Goal: Task Accomplishment & Management: Use online tool/utility

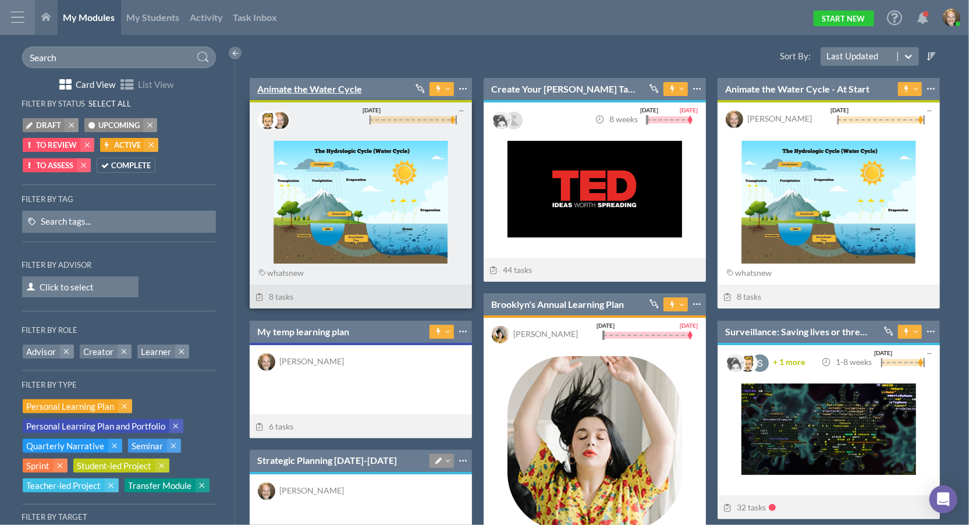
click at [333, 87] on link "Animate the Water Cycle" at bounding box center [309, 89] width 105 height 13
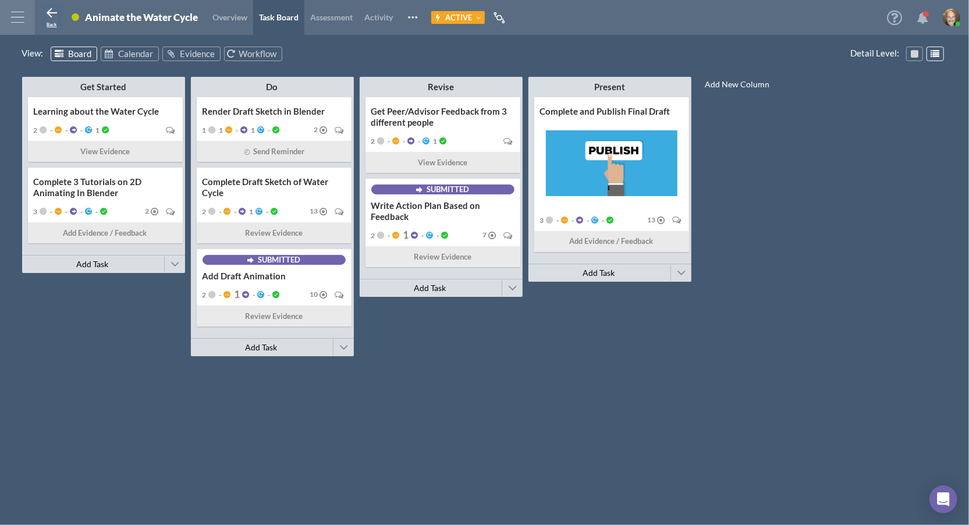
click at [56, 23] on span "Back" at bounding box center [52, 25] width 10 height 6
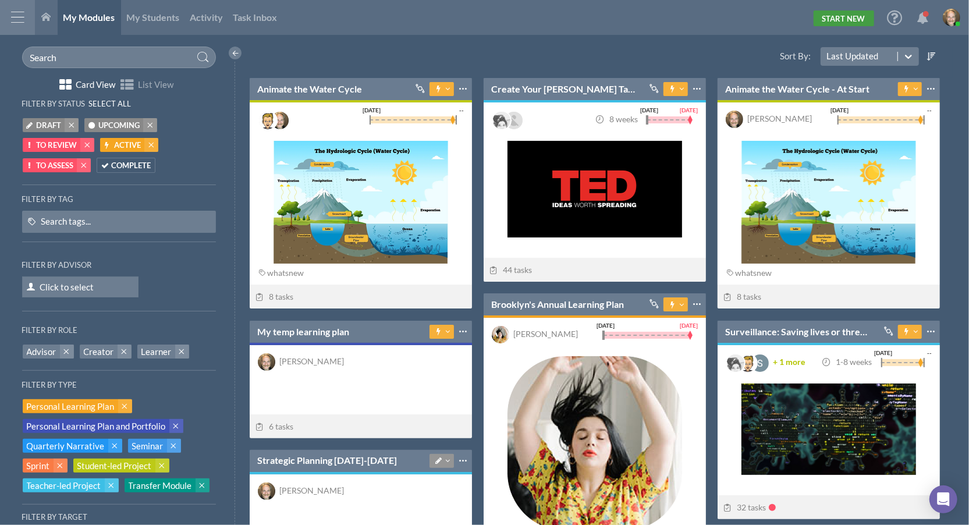
click at [828, 22] on link "Start New" at bounding box center [844, 18] width 61 height 16
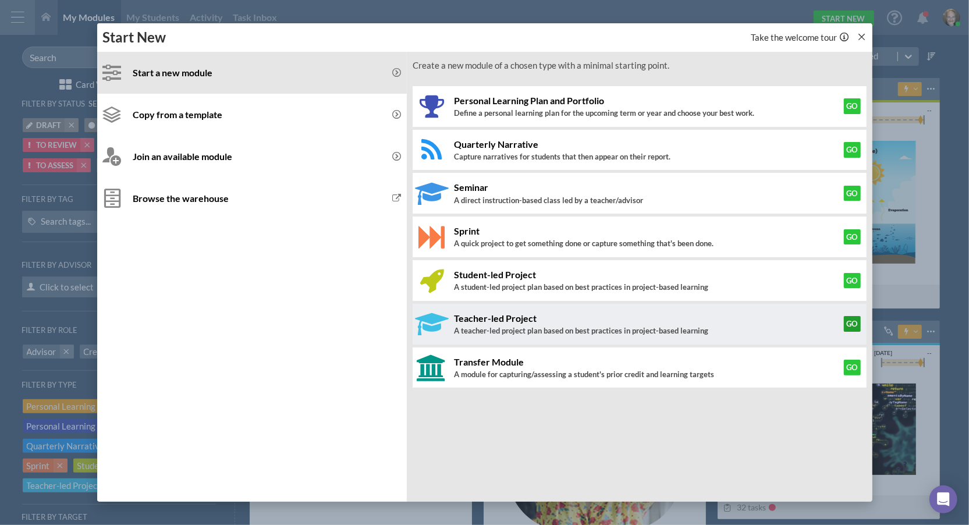
click at [852, 321] on button "Go" at bounding box center [852, 323] width 17 height 15
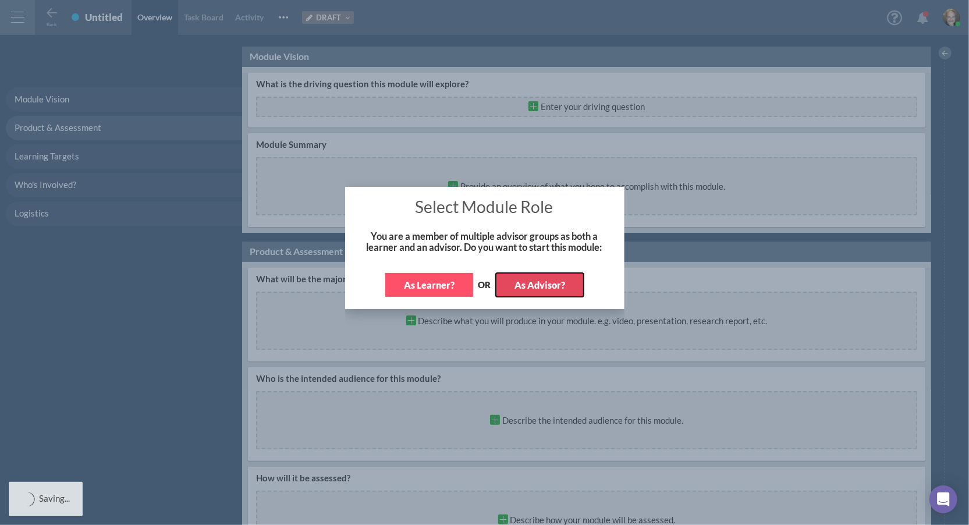
click at [554, 287] on button "As Advisor?" at bounding box center [540, 285] width 88 height 24
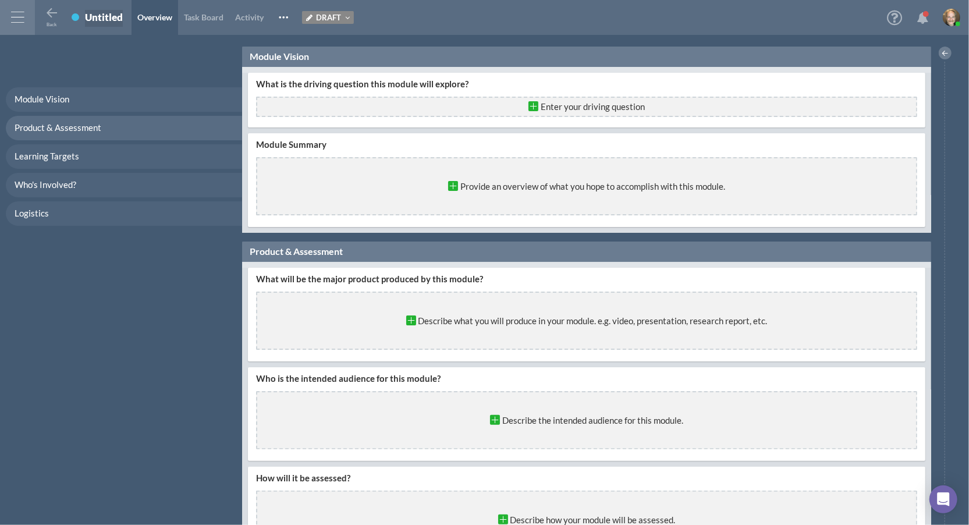
click at [99, 18] on div "Untitled" at bounding box center [104, 17] width 38 height 12
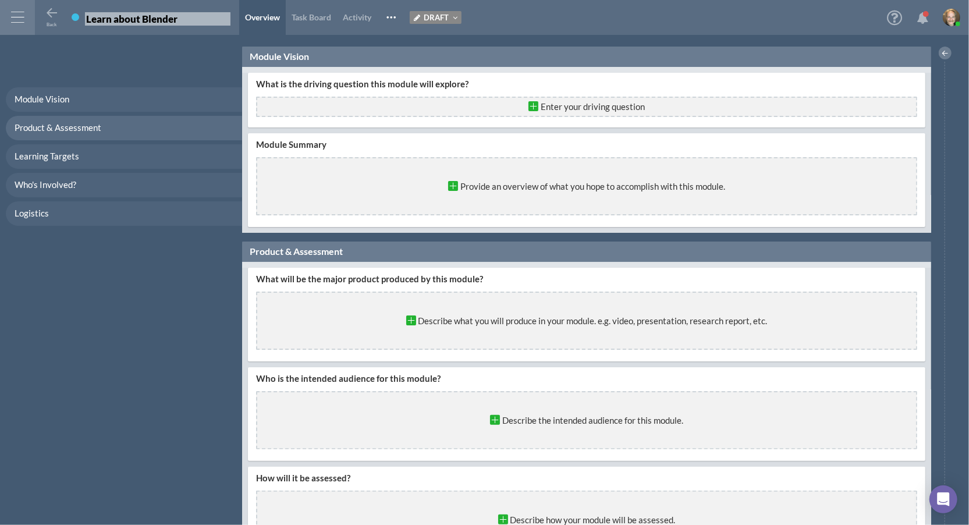
type input "Learn about Blender"
click at [515, 118] on div "What is the driving question this module will explore? Enter your driving quest…" at bounding box center [587, 100] width 678 height 55
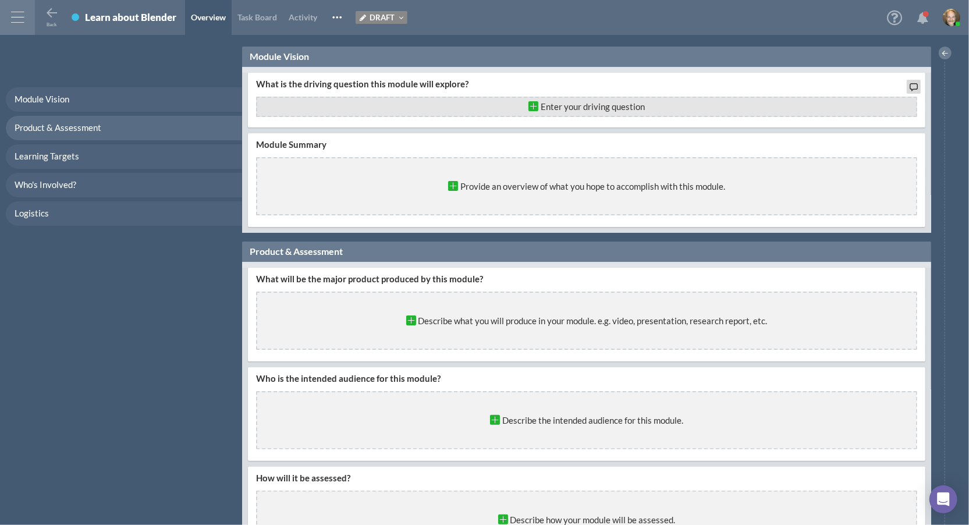
click at [518, 111] on div "Enter your driving question" at bounding box center [586, 107] width 661 height 20
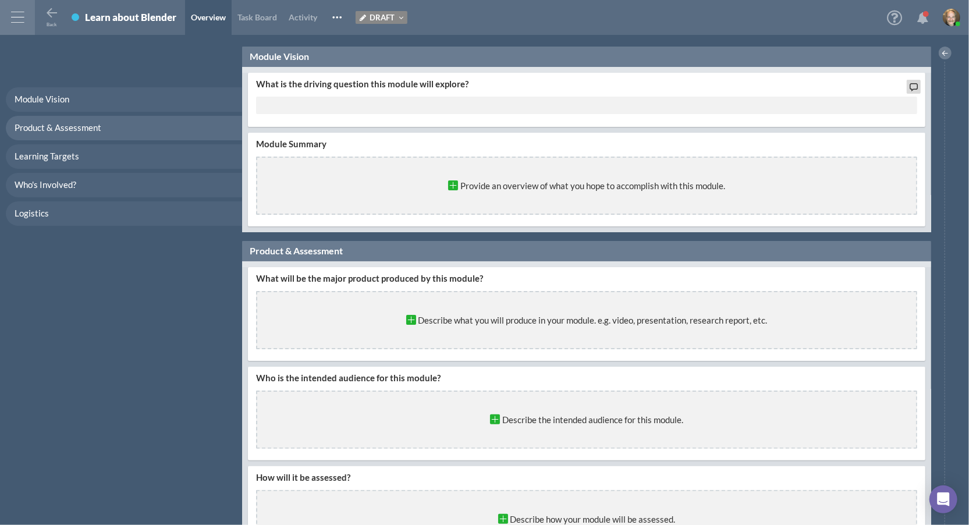
click at [499, 103] on input "text" at bounding box center [586, 105] width 661 height 17
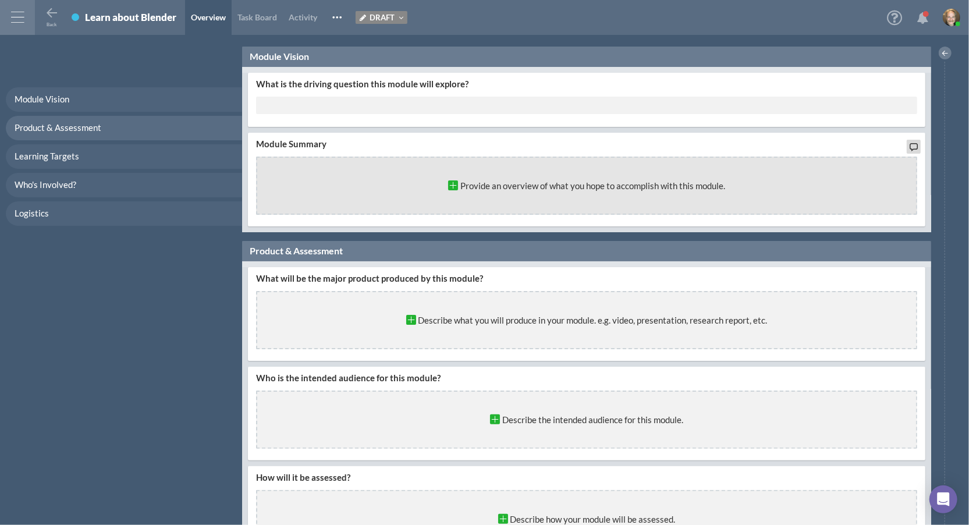
click at [481, 187] on div "Provide an overview of what you hope to accomplish with this module." at bounding box center [586, 186] width 283 height 18
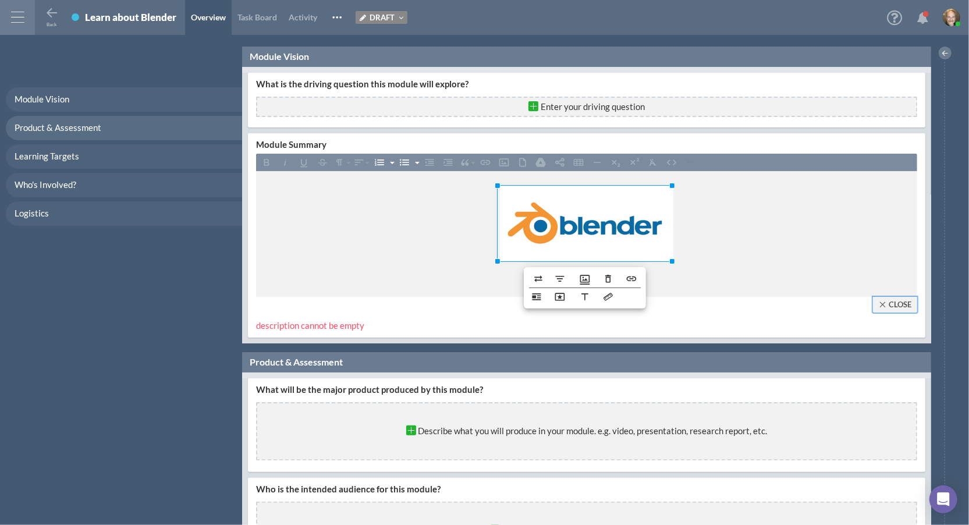
click at [896, 303] on button "Close" at bounding box center [895, 305] width 44 height 16
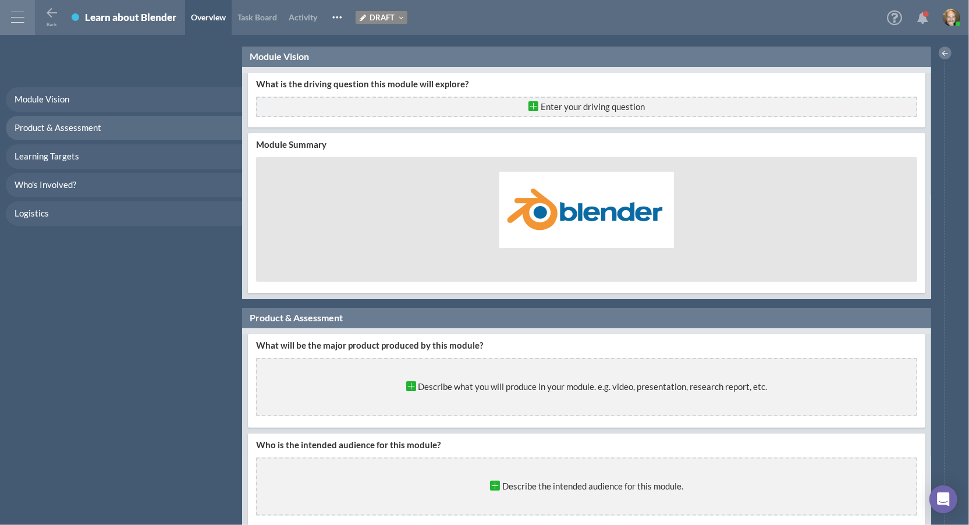
click at [387, 9] on div "Back Teacher-led Project Learn about Blender Overview Task Board Activity Make …" at bounding box center [223, 17] width 377 height 35
click at [402, 18] on icon at bounding box center [399, 18] width 9 height 8
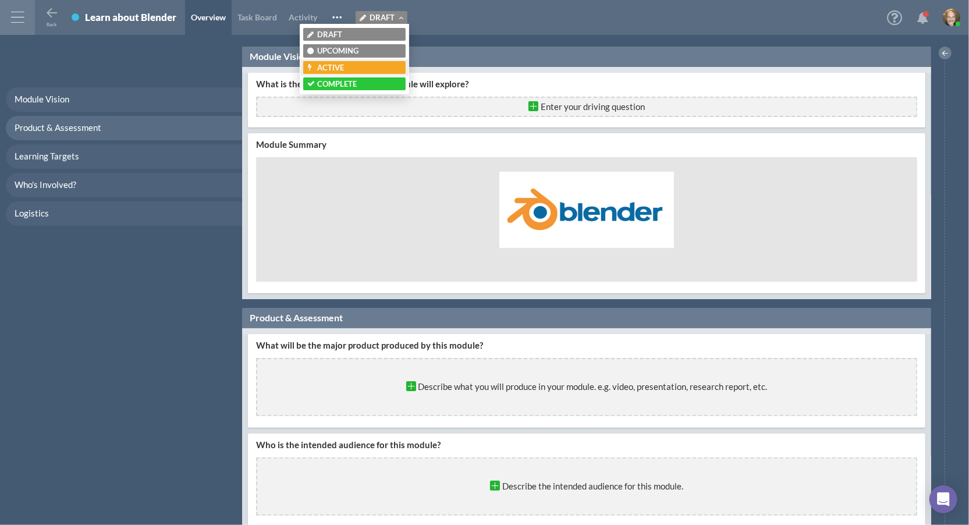
click at [354, 65] on div "Active" at bounding box center [354, 67] width 94 height 9
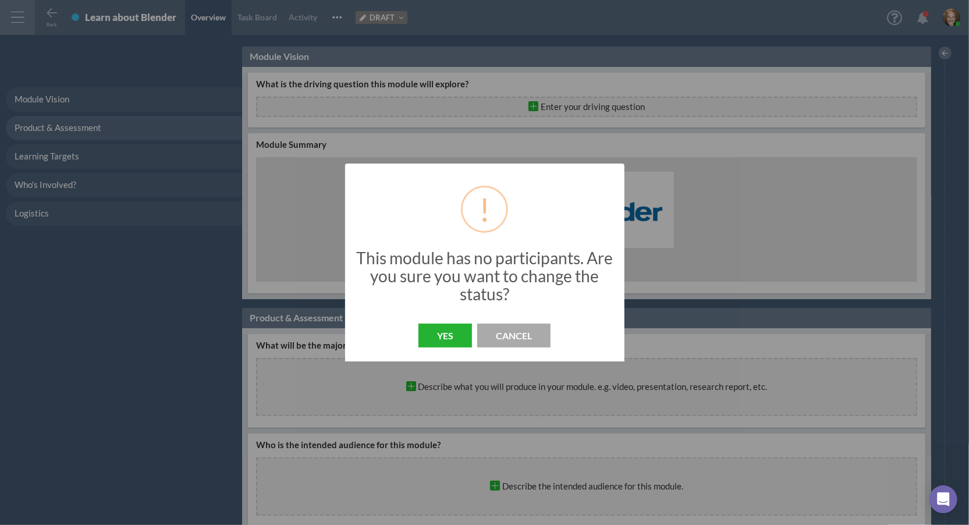
click at [438, 335] on button "Yes" at bounding box center [446, 336] width 54 height 24
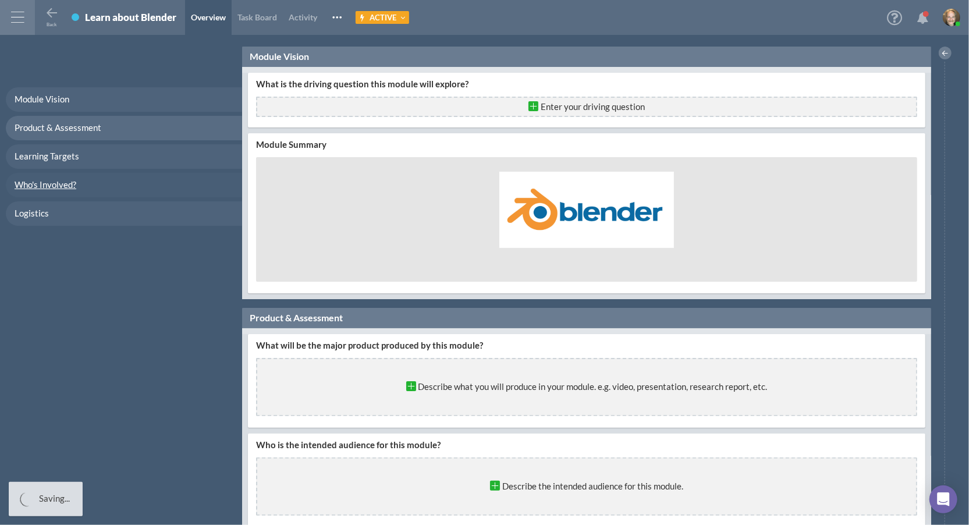
click at [70, 183] on span "Who's Involved?" at bounding box center [46, 184] width 62 height 10
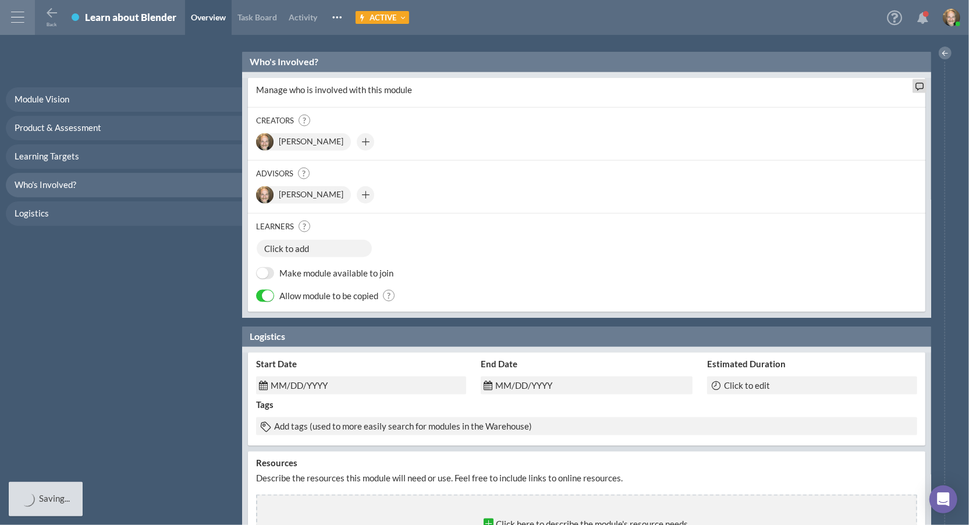
scroll to position [863, 0]
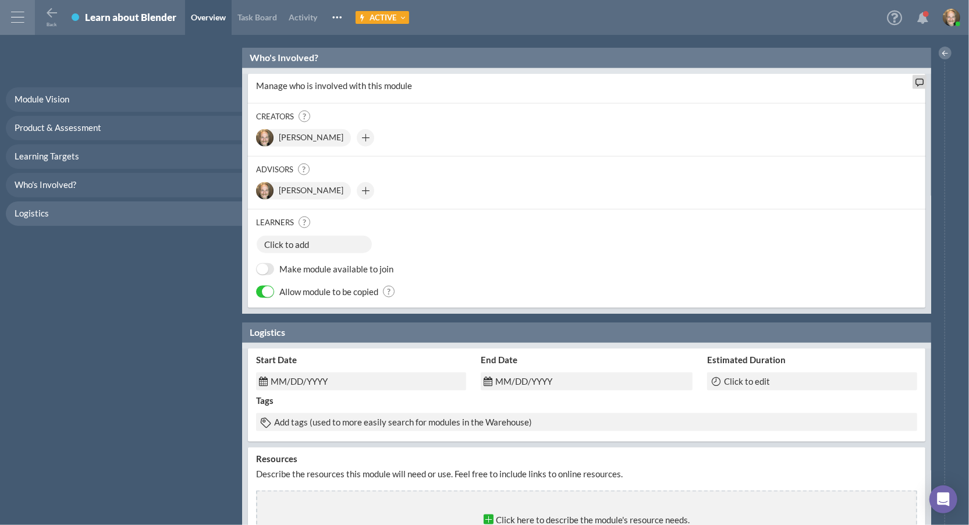
click at [264, 268] on span "OFF" at bounding box center [263, 269] width 12 height 11
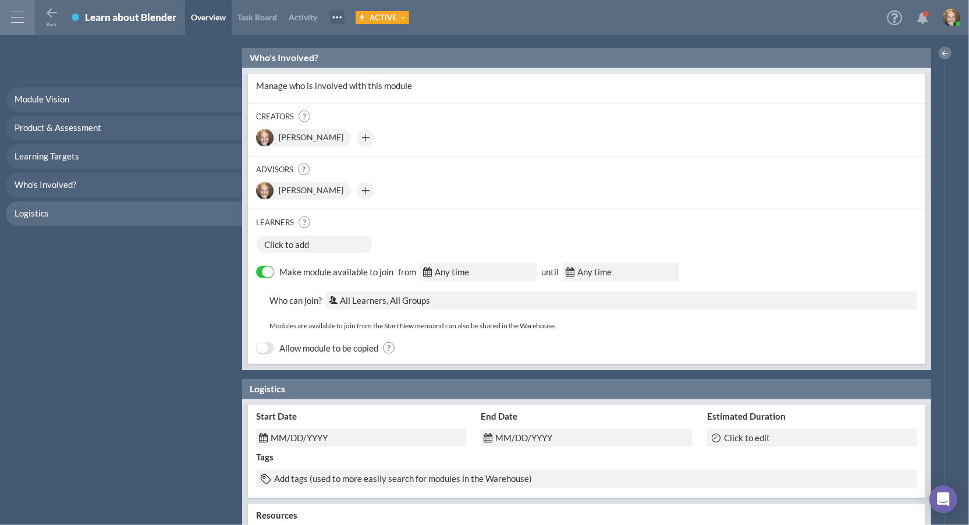
click at [339, 21] on span at bounding box center [337, 17] width 15 height 15
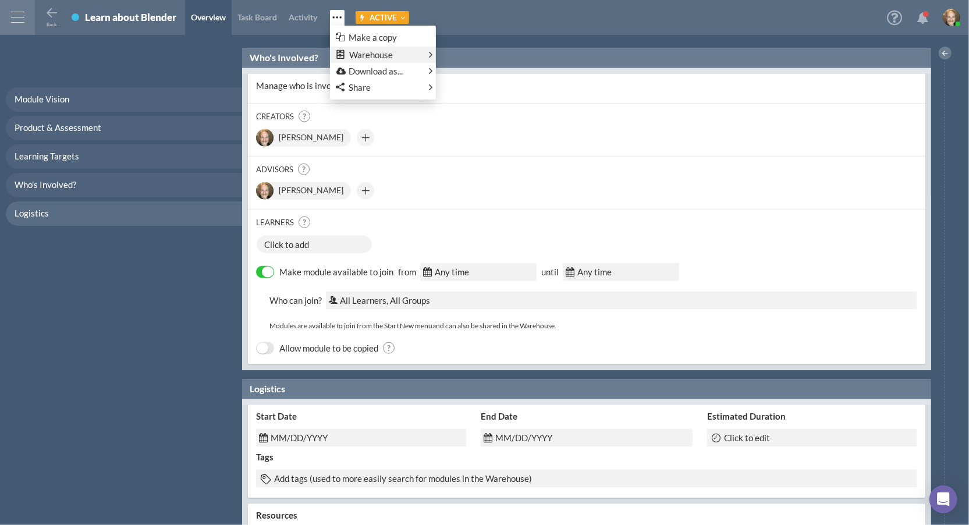
click at [355, 51] on link "Warehouse" at bounding box center [383, 55] width 106 height 16
click at [572, 59] on span "OFF" at bounding box center [578, 59] width 12 height 11
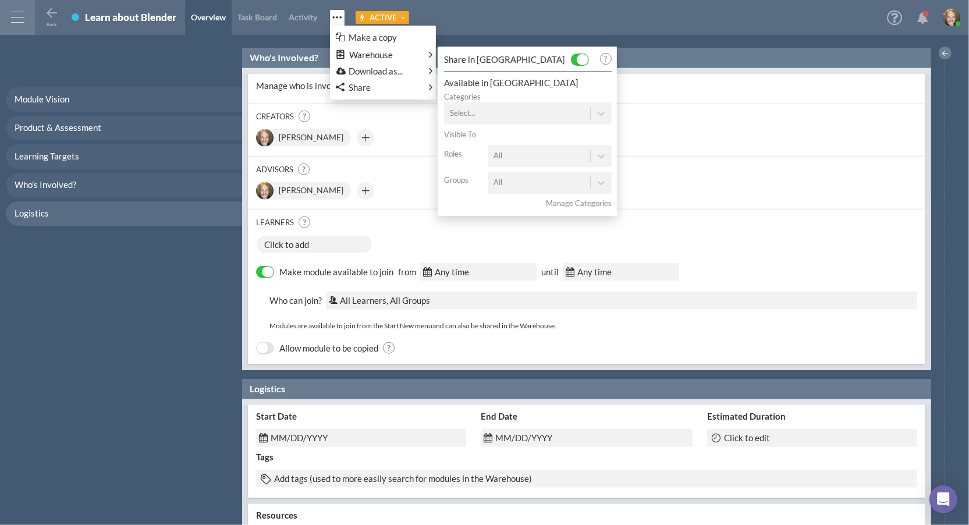
click at [509, 113] on div "Select..." at bounding box center [517, 114] width 146 height 19
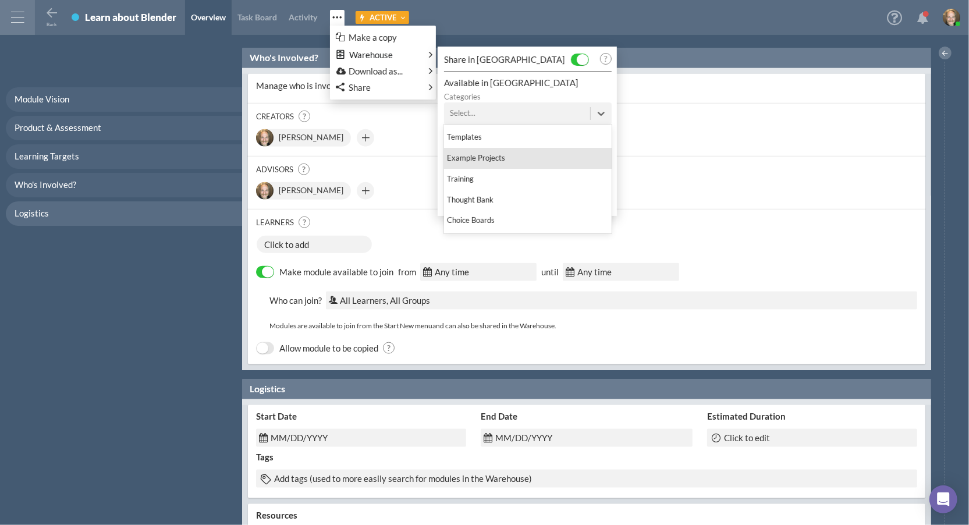
click at [515, 161] on div "Example Projects" at bounding box center [528, 158] width 168 height 21
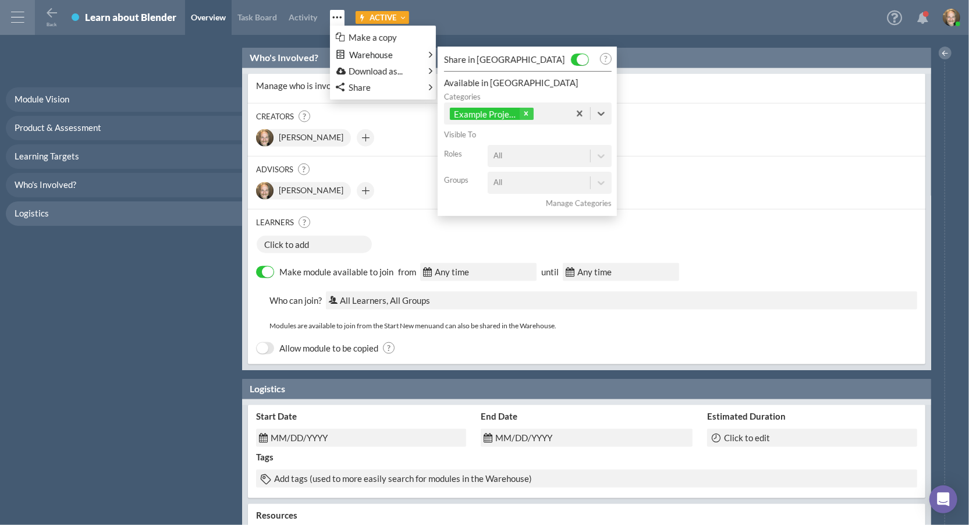
click at [695, 36] on html "Home Warehouse Students Settings Admin Profile Log Out Terms & Conditions Priva…" at bounding box center [484, 262] width 969 height 525
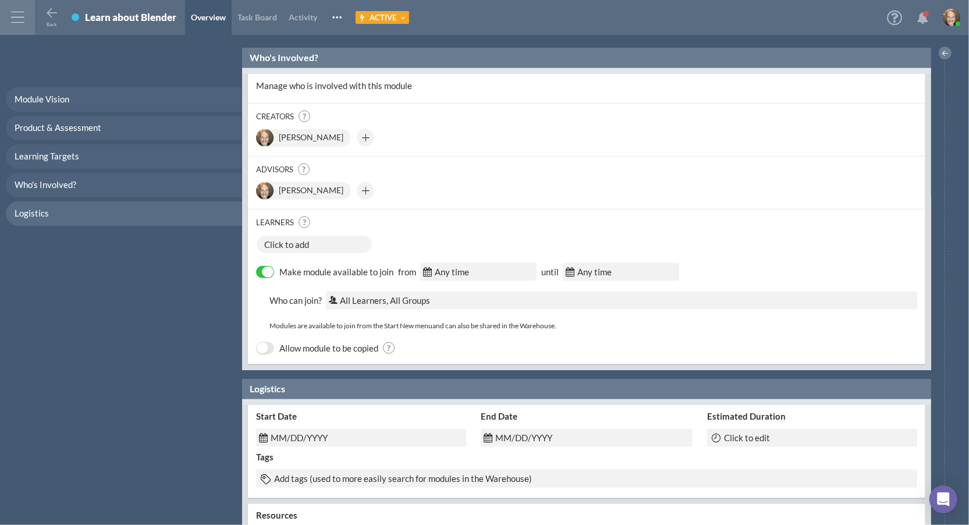
click at [66, 16] on div "Back" at bounding box center [58, 18] width 26 height 16
click at [51, 16] on icon at bounding box center [52, 13] width 14 height 14
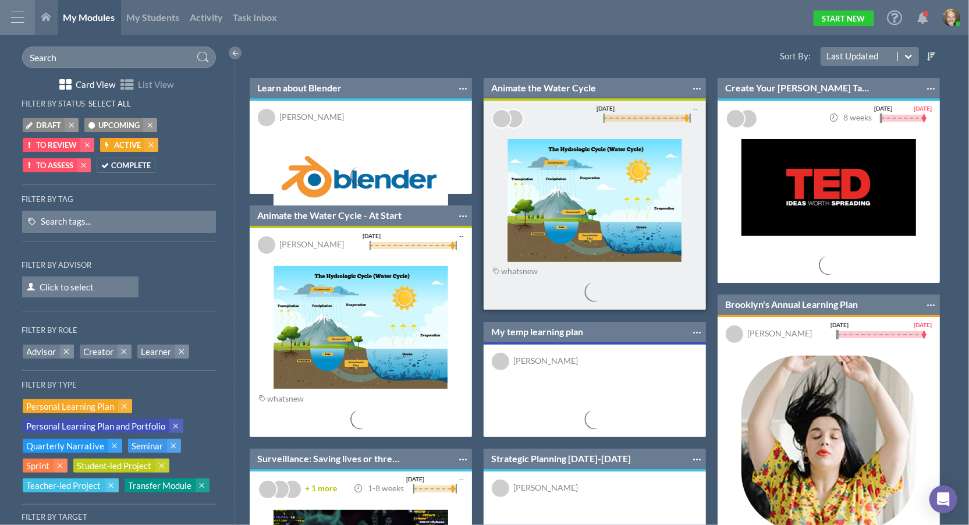
scroll to position [128, 233]
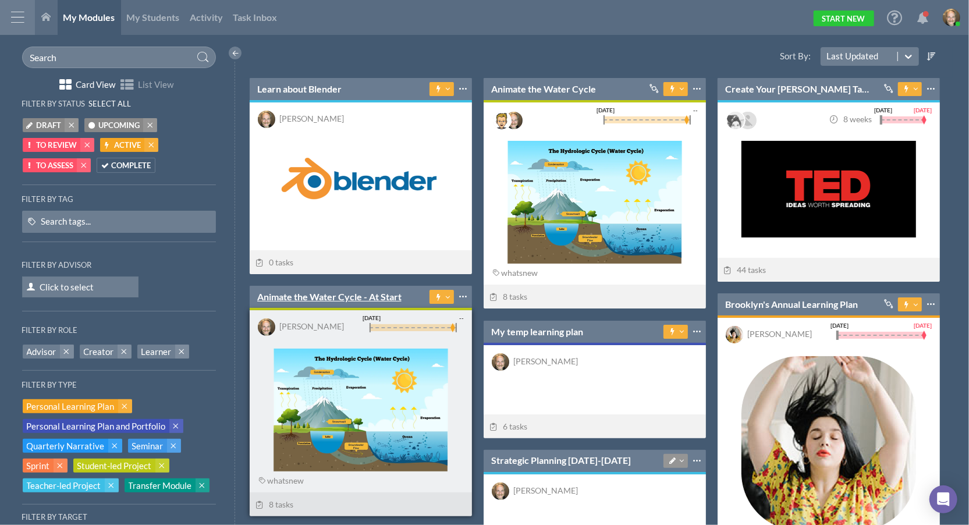
click at [352, 299] on link "Animate the Water Cycle - At Start" at bounding box center [329, 296] width 144 height 13
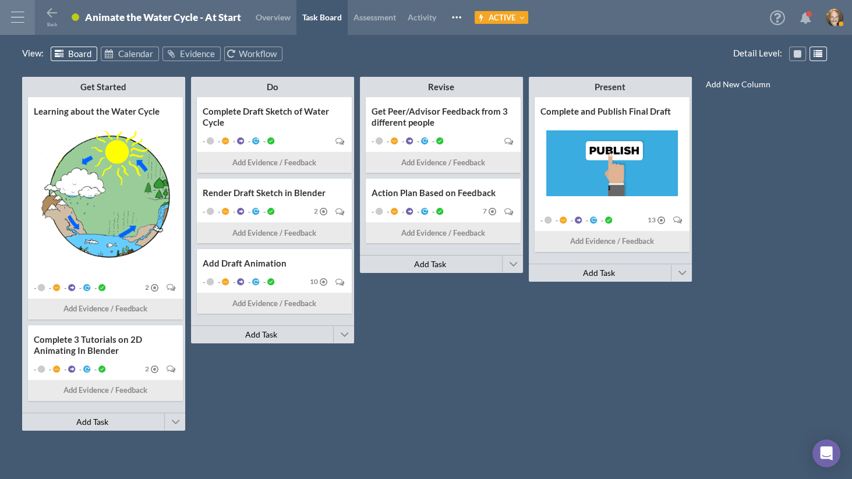
click at [565, 374] on div "Get Started Minimize This Column All Others All Left All Right Make Invisible A…" at bounding box center [426, 265] width 808 height 385
click at [558, 382] on div "Get Started Minimize This Column All Others All Left All Right Make Invisible A…" at bounding box center [426, 265] width 808 height 385
click at [564, 401] on div "Get Started Minimize This Column All Others All Left All Right Make Invisible A…" at bounding box center [426, 265] width 808 height 385
click at [175, 413] on span at bounding box center [175, 421] width 9 height 17
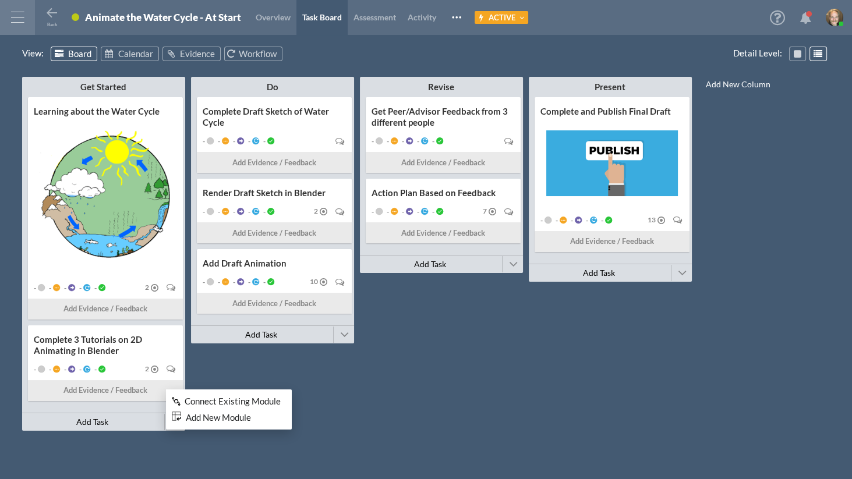
click at [228, 397] on span "Connect Existing Module" at bounding box center [233, 401] width 96 height 10
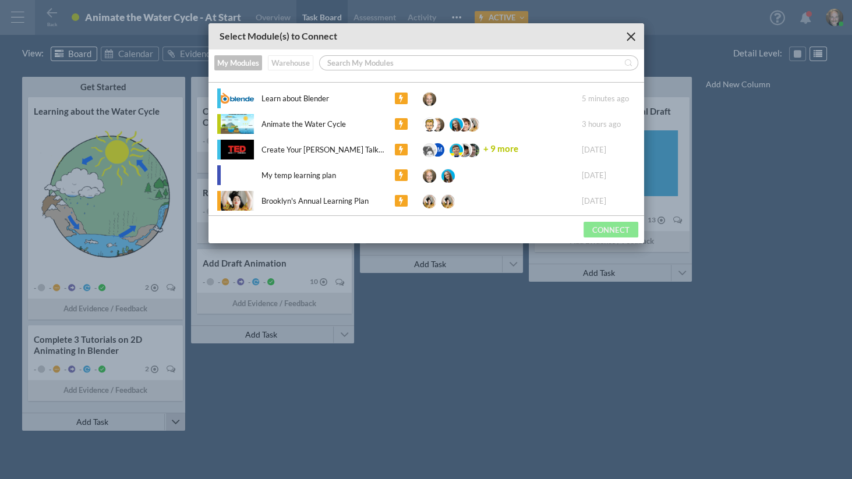
click at [299, 62] on button "Warehouse" at bounding box center [290, 62] width 45 height 15
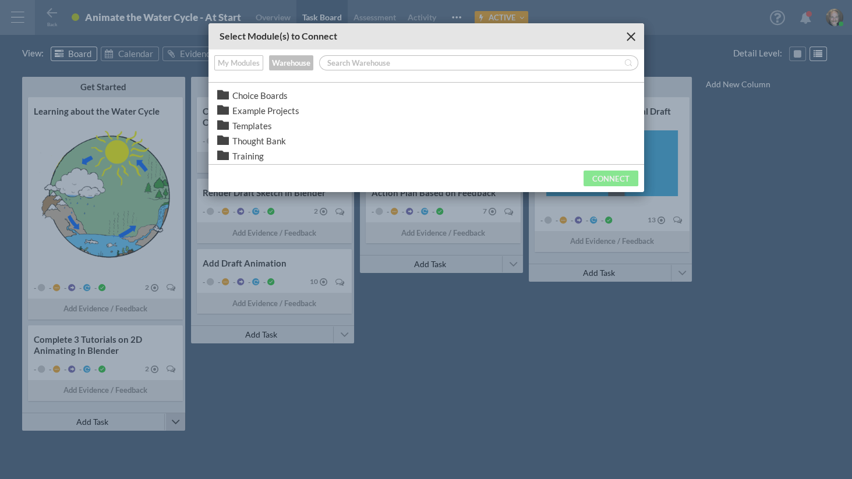
click at [275, 107] on span "Example Projects" at bounding box center [265, 111] width 67 height 12
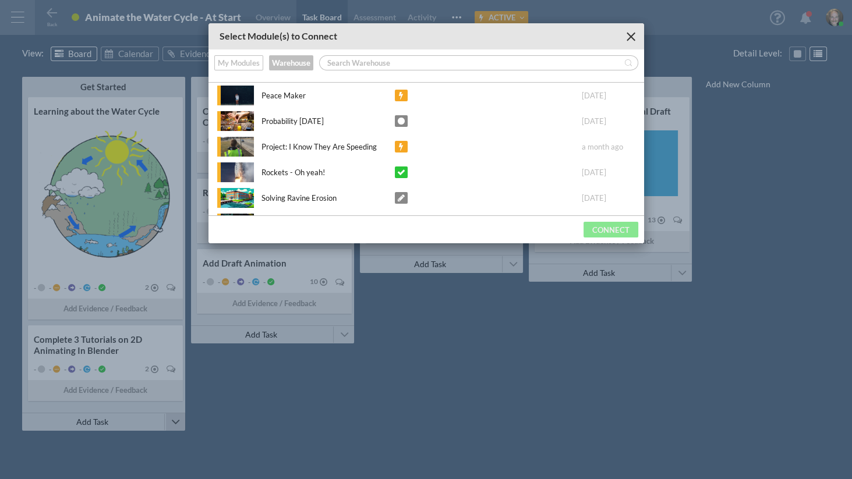
scroll to position [466, 0]
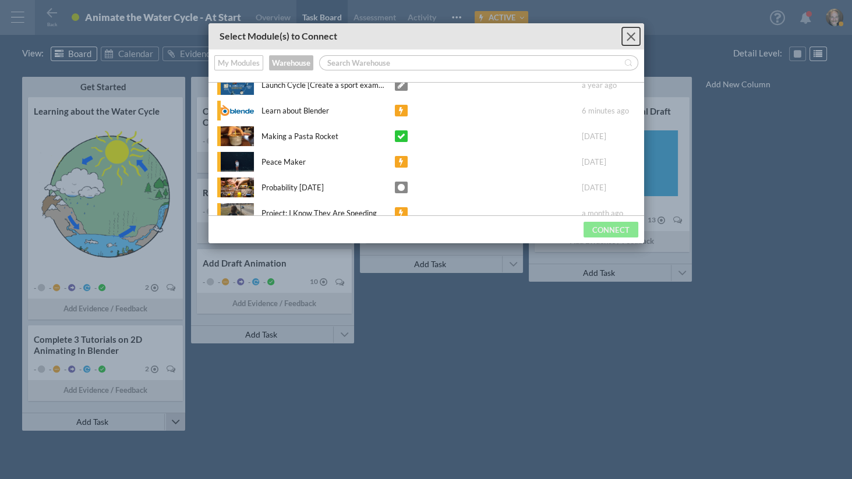
click at [629, 37] on div "Close" at bounding box center [630, 36] width 9 height 9
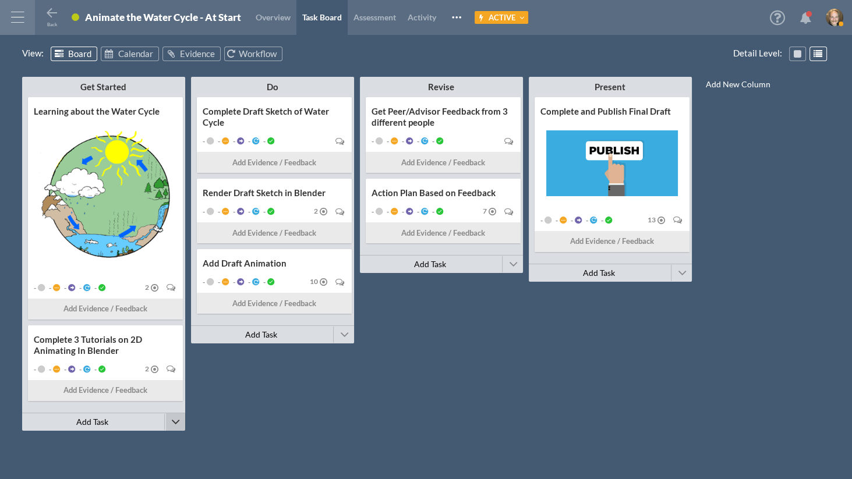
click at [14, 22] on div at bounding box center [17, 17] width 35 height 35
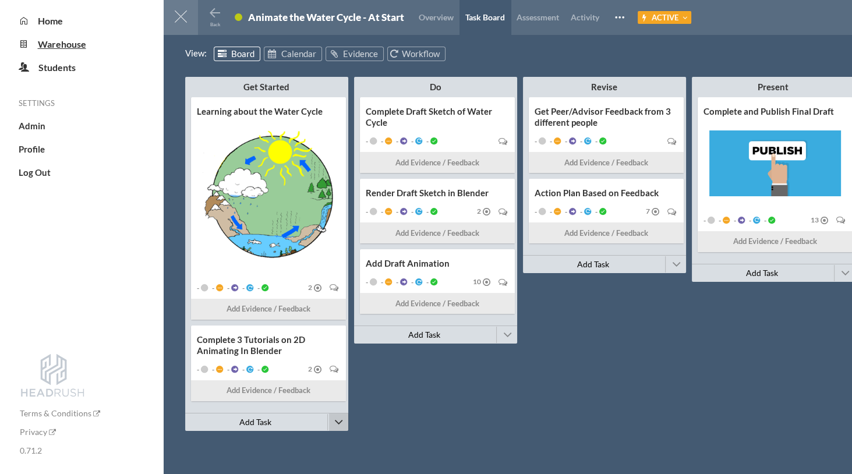
click at [52, 43] on span "Warehouse" at bounding box center [62, 43] width 48 height 11
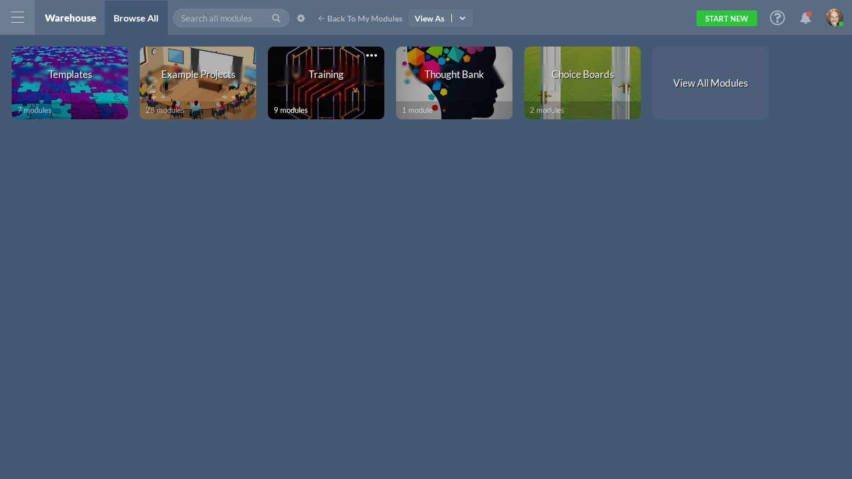
click at [309, 90] on div "Training" at bounding box center [326, 83] width 116 height 37
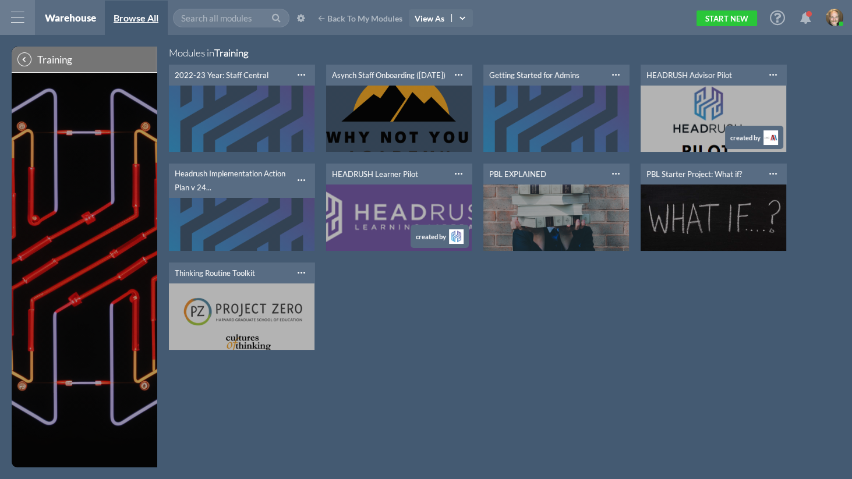
click at [126, 20] on span "Browse All" at bounding box center [136, 17] width 45 height 11
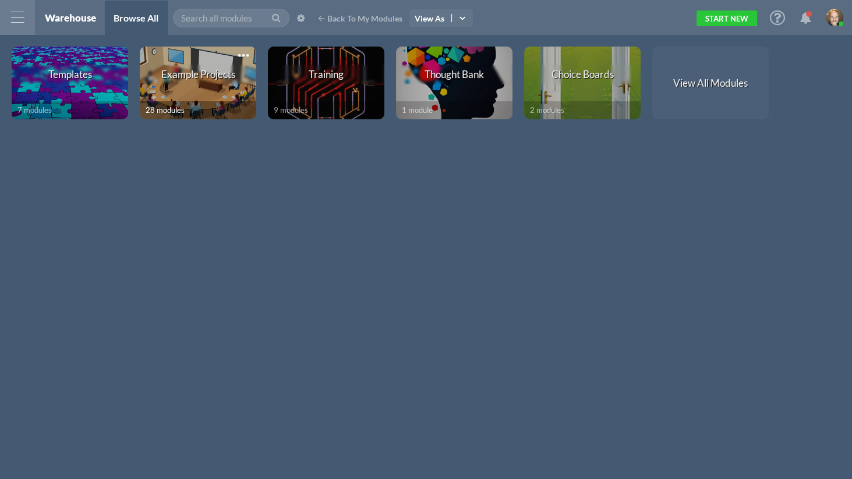
click at [206, 85] on div "Example Projects" at bounding box center [198, 83] width 116 height 37
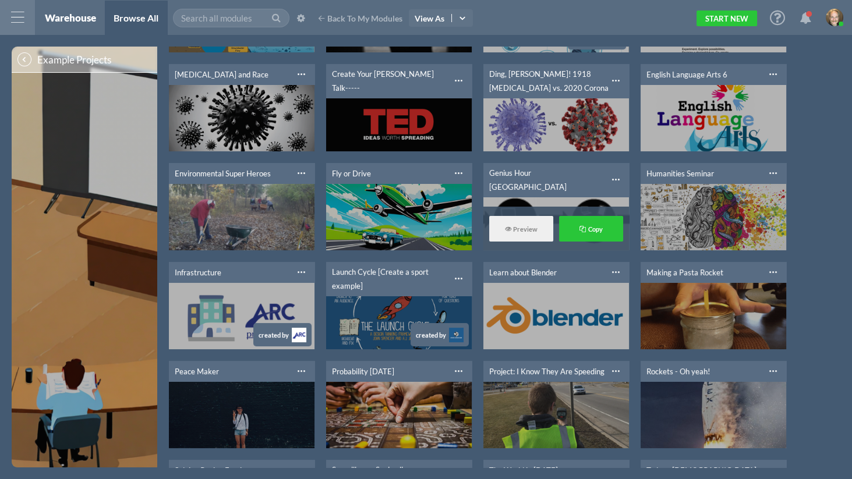
scroll to position [199, 0]
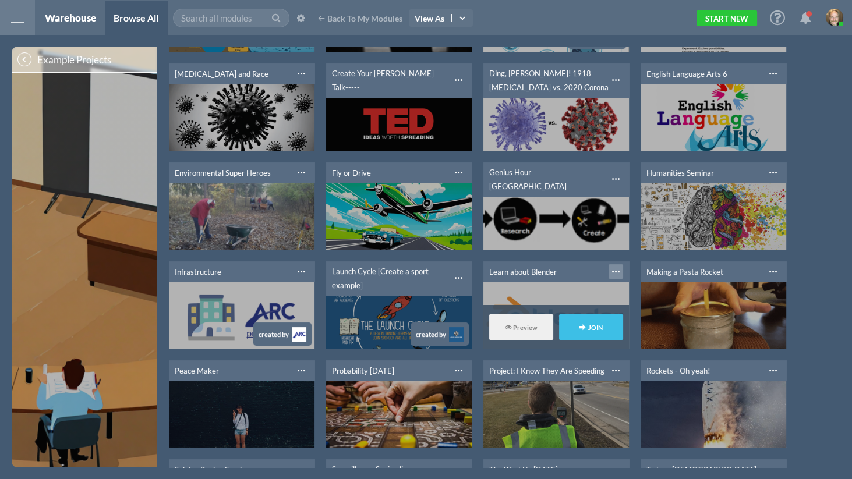
click at [614, 271] on div at bounding box center [615, 271] width 15 height 15
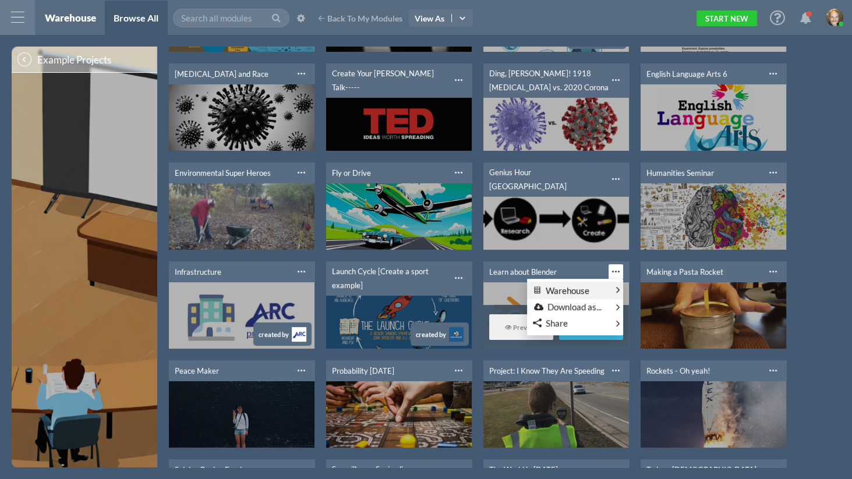
click at [611, 289] on link "Warehouse" at bounding box center [575, 290] width 96 height 17
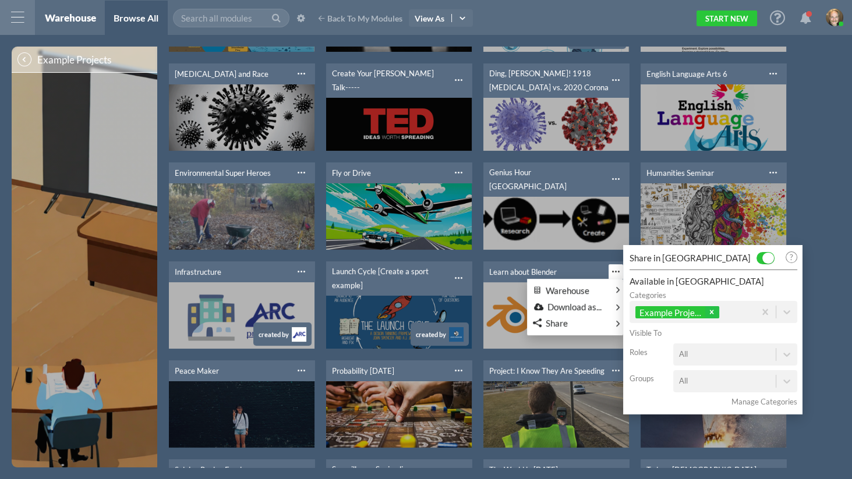
click at [715, 311] on icon at bounding box center [711, 312] width 8 height 8
click at [695, 313] on div "Select..." at bounding box center [702, 312] width 146 height 19
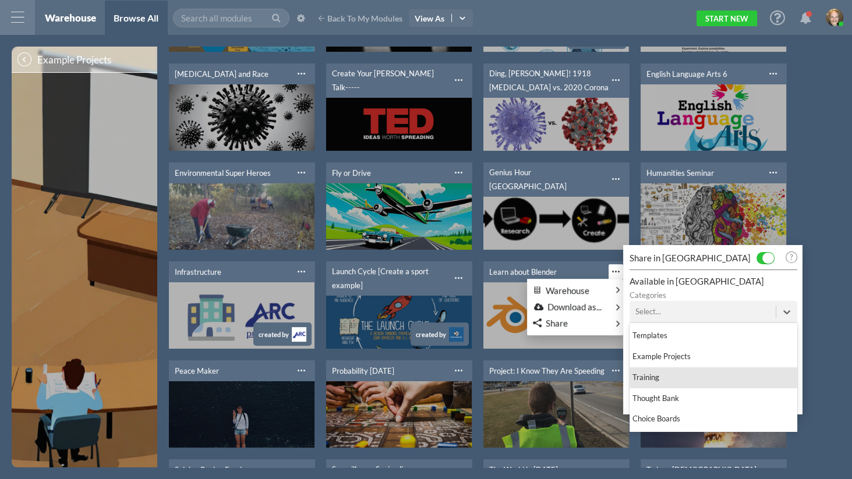
click at [724, 374] on div "Training" at bounding box center [713, 377] width 168 height 21
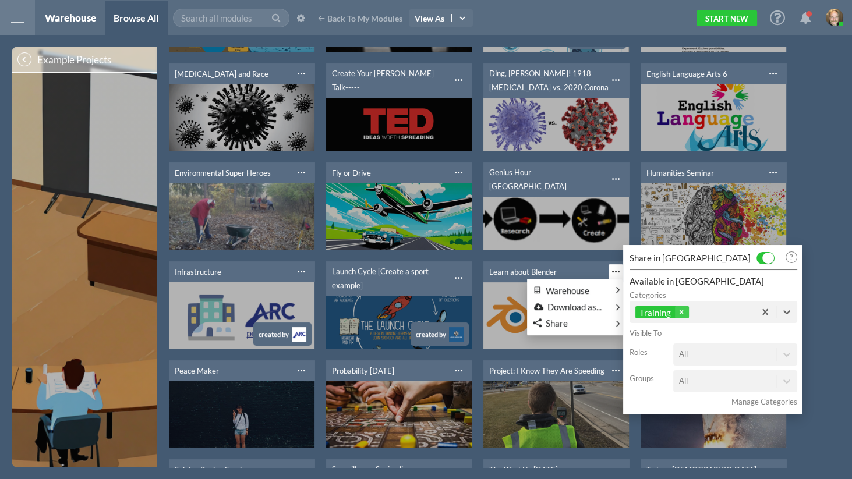
click at [799, 200] on div "’22-’23 Learning Plan Make a copy Warehouse Download as... PDF Importable Modul…" at bounding box center [510, 206] width 683 height 681
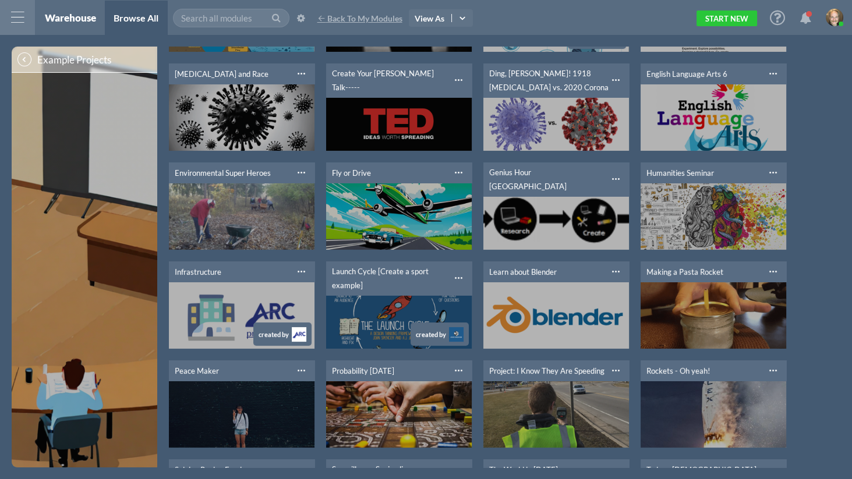
click at [355, 19] on span "Back To My Modules" at bounding box center [364, 18] width 75 height 10
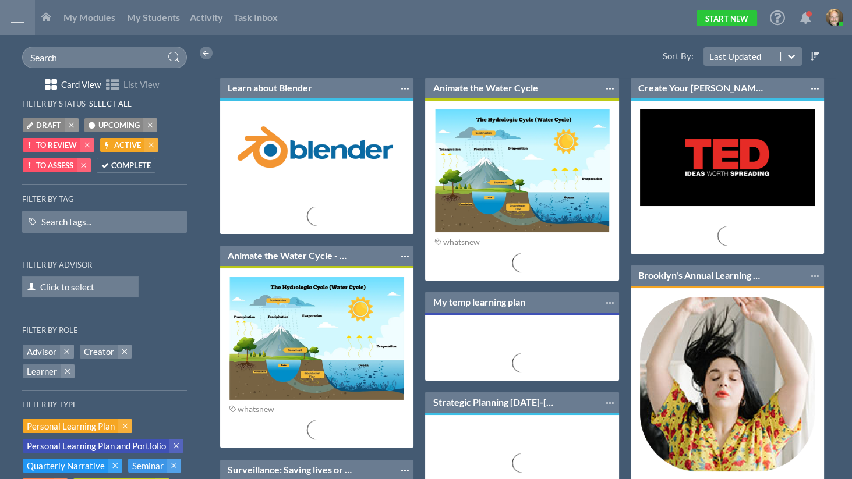
scroll to position [100, 203]
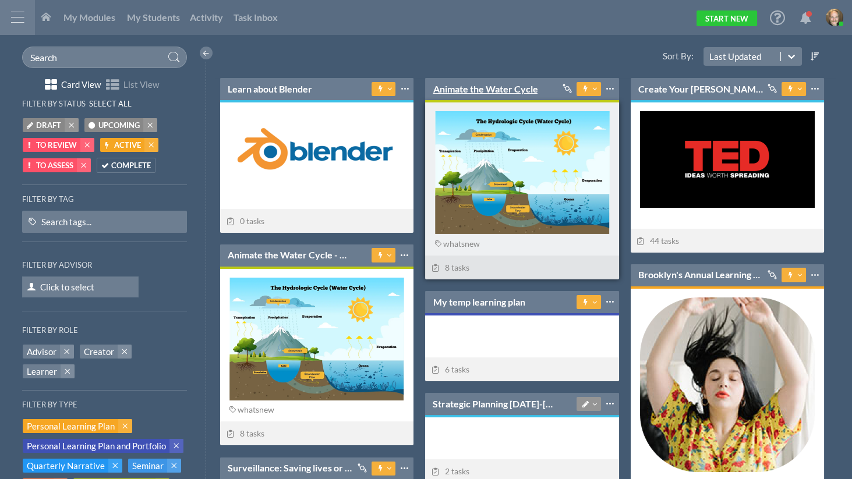
click at [495, 90] on link "Animate the Water Cycle" at bounding box center [484, 89] width 105 height 13
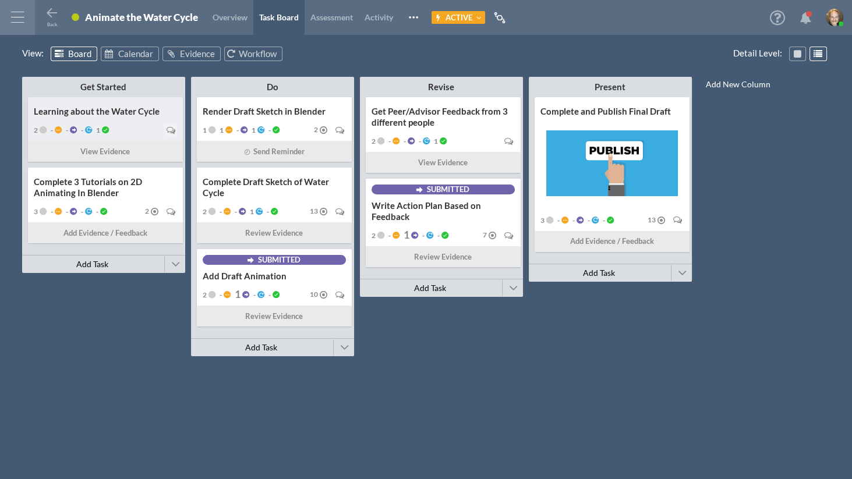
click at [149, 103] on div "Learning about the Water Cycle 2 - - - 1 View Evidence" at bounding box center [105, 129] width 155 height 65
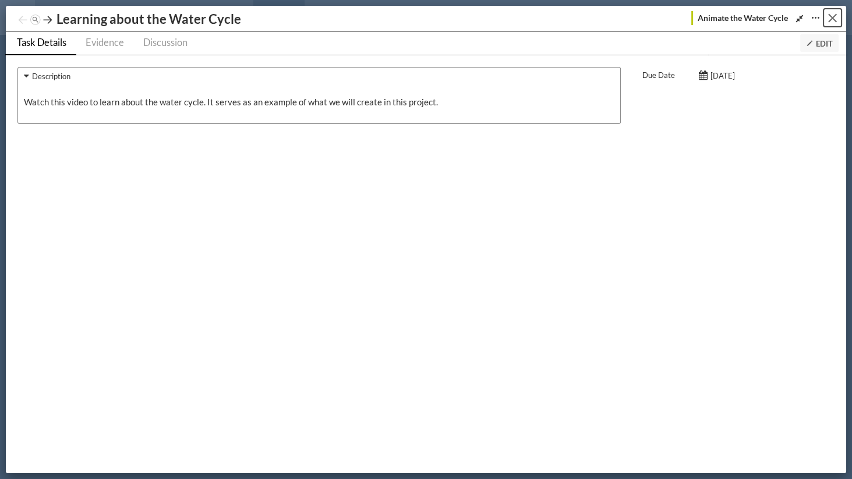
click at [830, 15] on div "Close" at bounding box center [832, 18] width 9 height 9
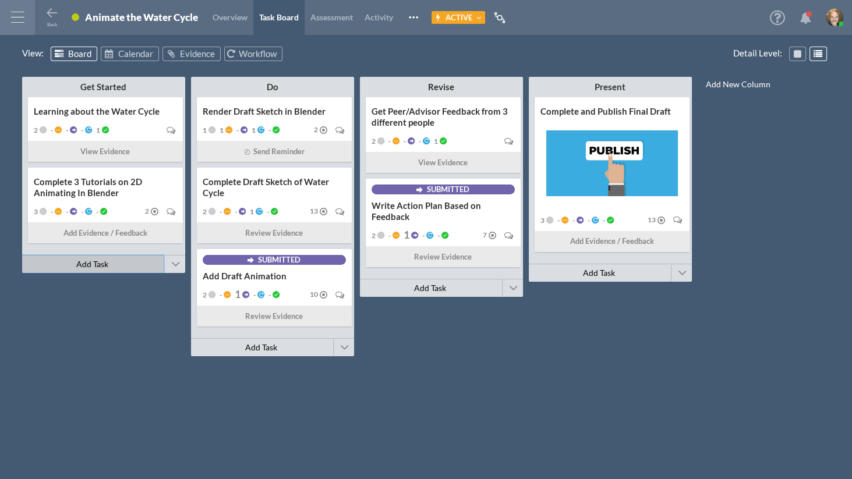
click at [102, 268] on button "Add Task" at bounding box center [92, 264] width 141 height 17
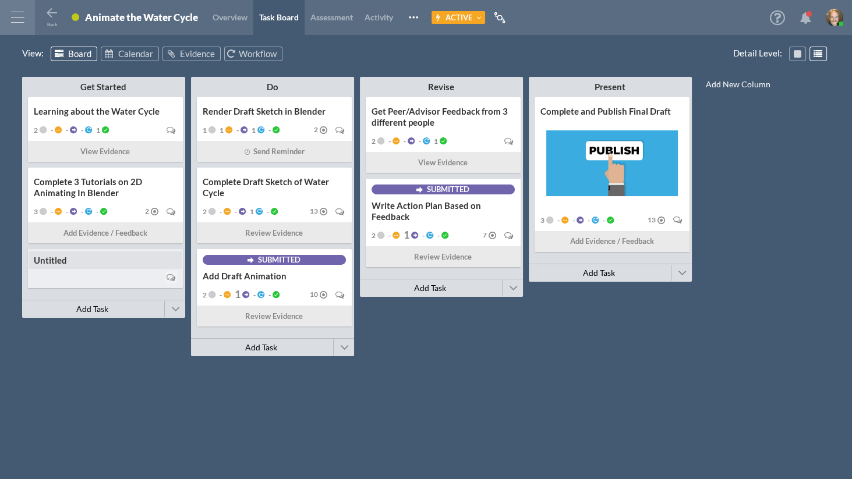
click at [119, 275] on div at bounding box center [105, 278] width 143 height 16
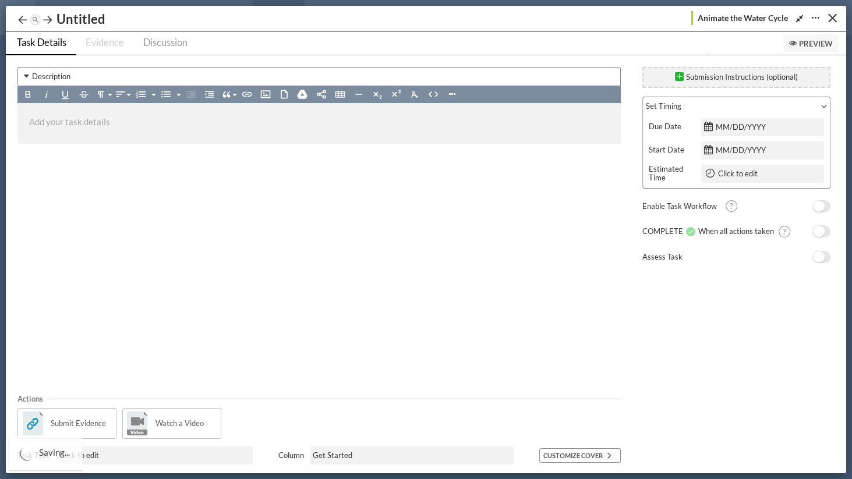
click at [810, 17] on div at bounding box center [815, 18] width 15 height 15
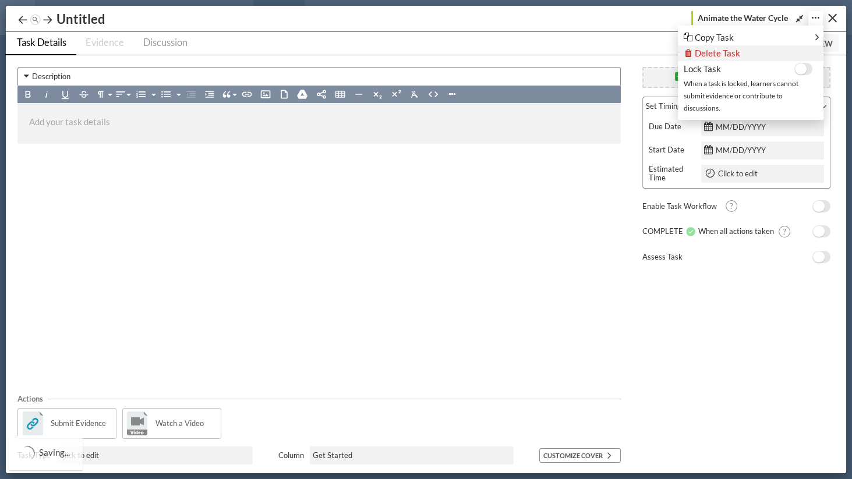
click at [732, 55] on span "Delete Task" at bounding box center [716, 53] width 45 height 10
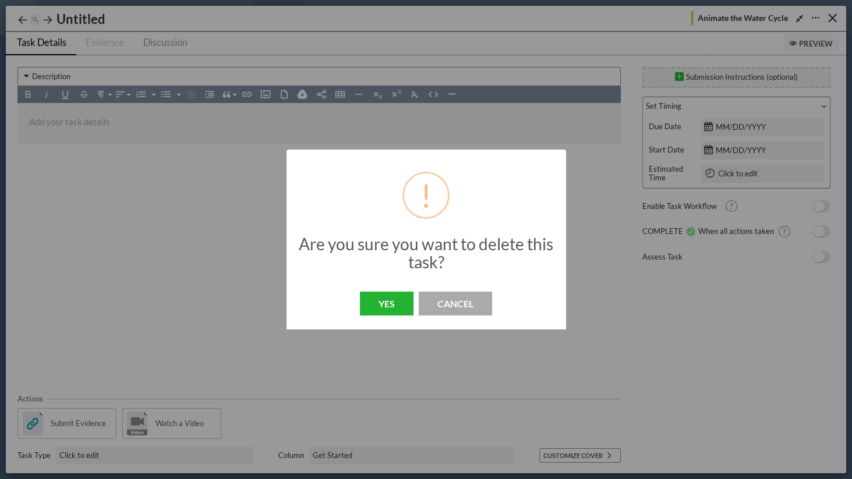
click at [382, 310] on button "Yes" at bounding box center [387, 304] width 54 height 24
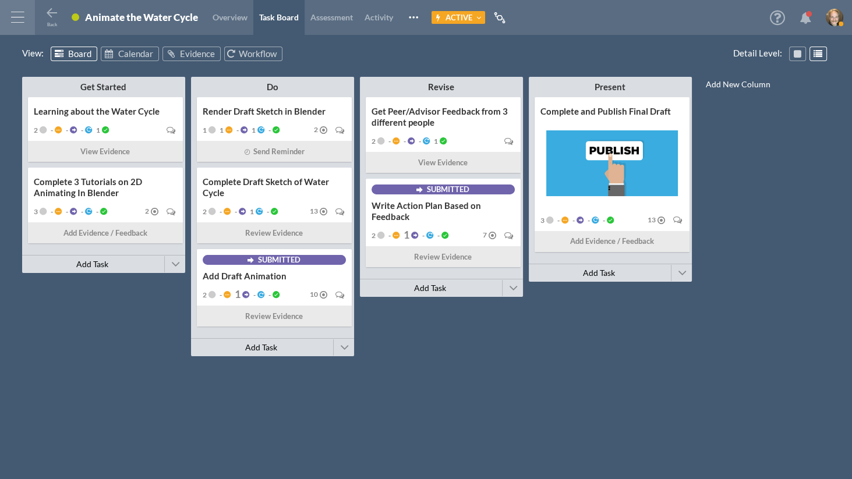
click at [707, 282] on div "Get Started Minimize This Column All Others All Left All Right Make Invisible A…" at bounding box center [426, 265] width 808 height 385
click at [172, 267] on span at bounding box center [175, 264] width 9 height 17
click at [222, 241] on span "Connect Existing Module" at bounding box center [233, 243] width 96 height 10
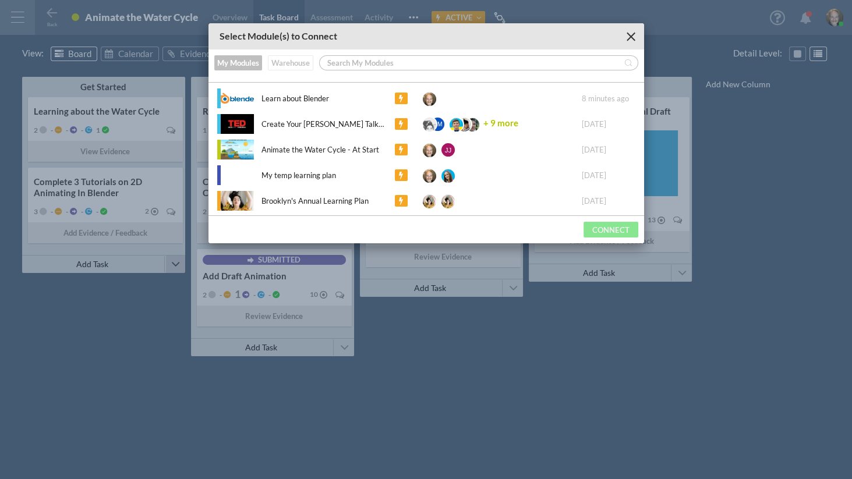
click at [290, 63] on button "Warehouse" at bounding box center [290, 62] width 45 height 15
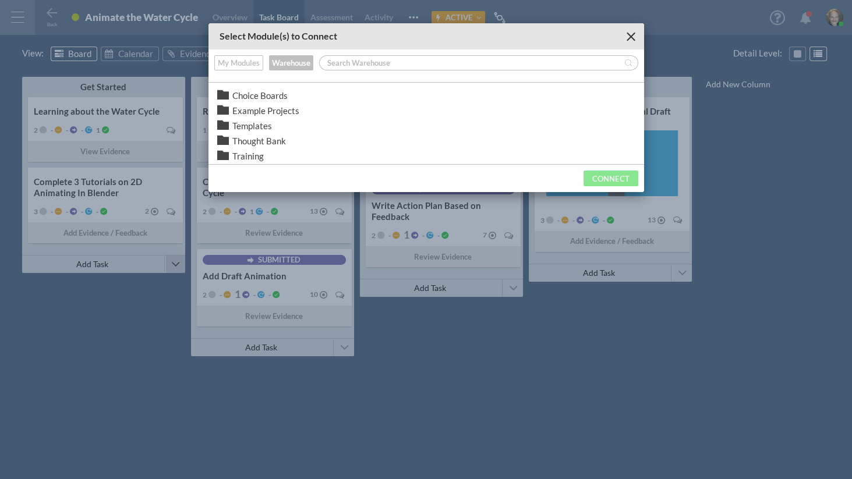
click at [251, 154] on span "Training" at bounding box center [247, 156] width 31 height 12
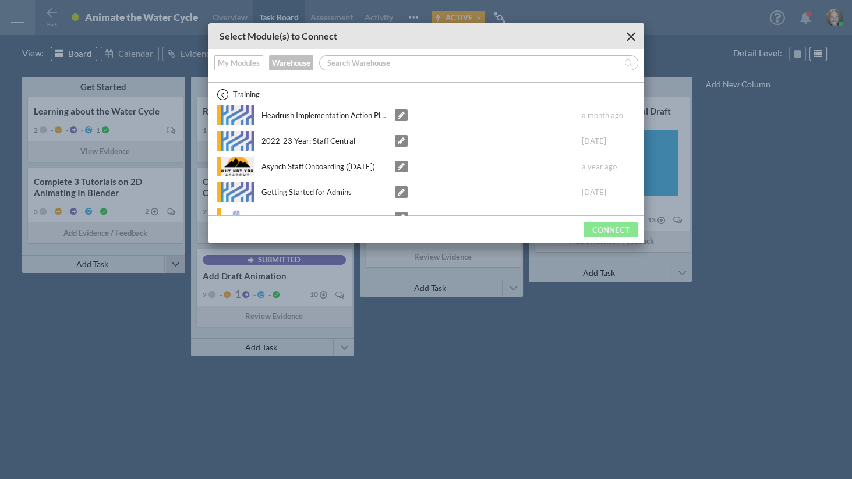
click at [220, 95] on icon at bounding box center [222, 94] width 9 height 9
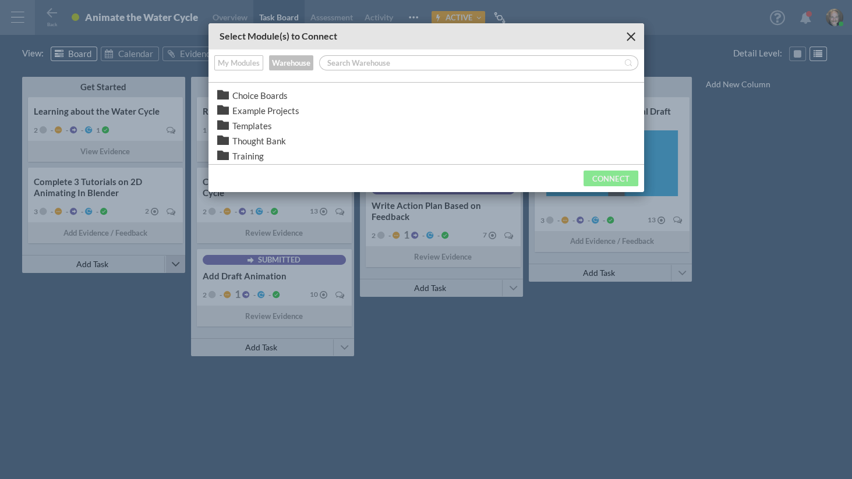
click at [240, 157] on span "Training" at bounding box center [247, 156] width 31 height 12
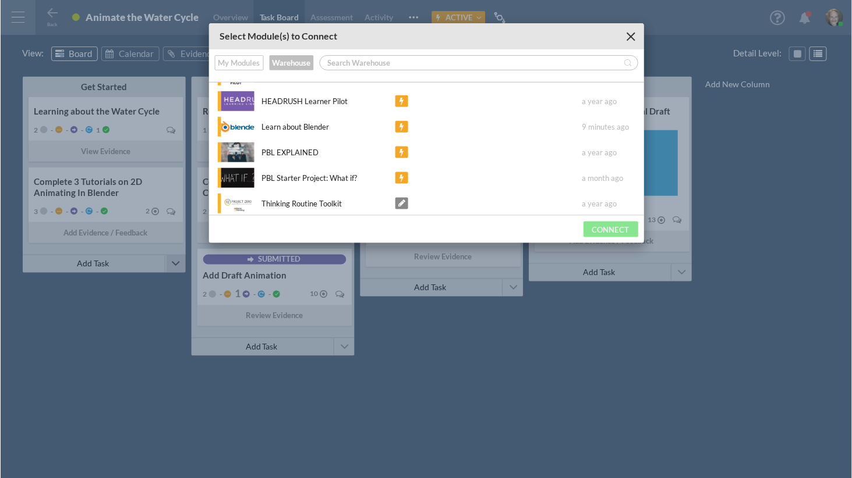
scroll to position [145, 0]
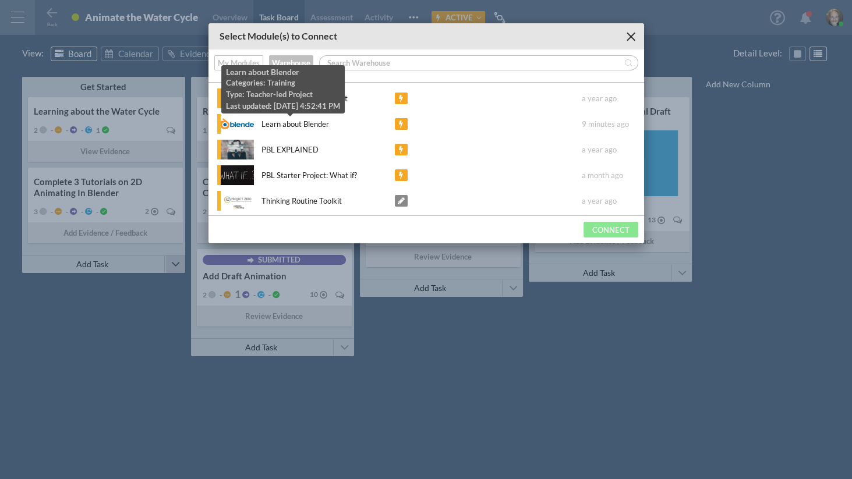
click at [285, 126] on div "Learn about Blender" at bounding box center [291, 124] width 76 height 12
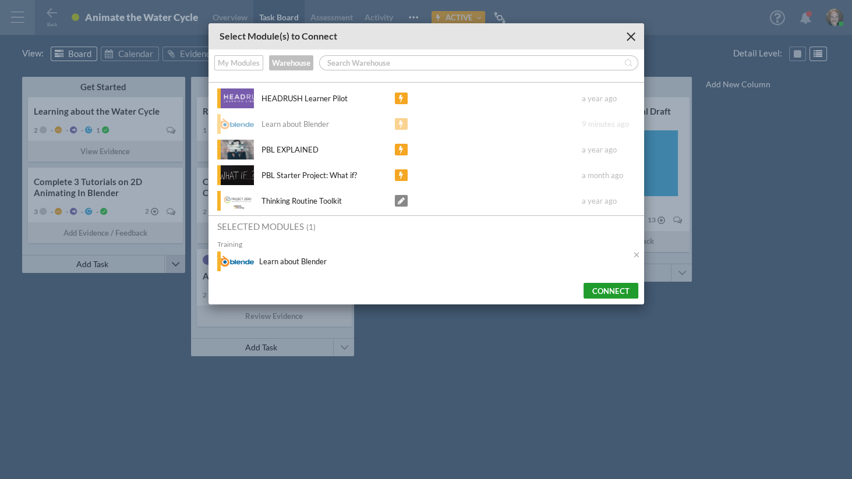
click at [601, 283] on button "Connect" at bounding box center [610, 291] width 55 height 16
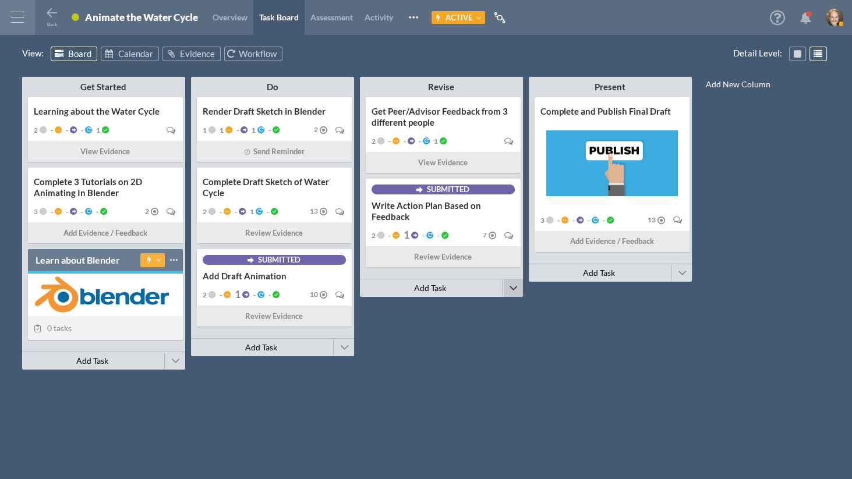
click at [516, 290] on span at bounding box center [513, 287] width 9 height 17
click at [470, 332] on div "Get Started Minimize This Column All Others All Left All Right Make Invisible A…" at bounding box center [426, 265] width 808 height 385
click at [513, 288] on span at bounding box center [513, 287] width 9 height 17
click at [545, 283] on span "Add New Module" at bounding box center [555, 283] width 65 height 10
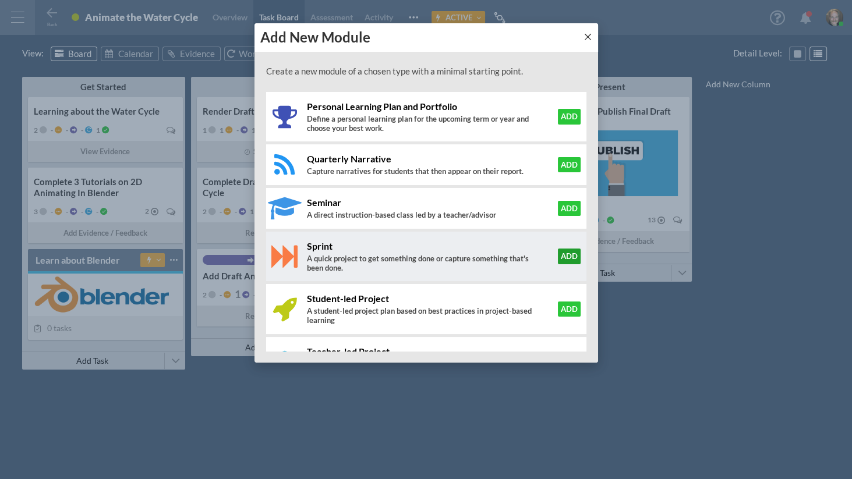
click at [560, 260] on button "Add" at bounding box center [569, 256] width 23 height 15
